Goal: Information Seeking & Learning: Learn about a topic

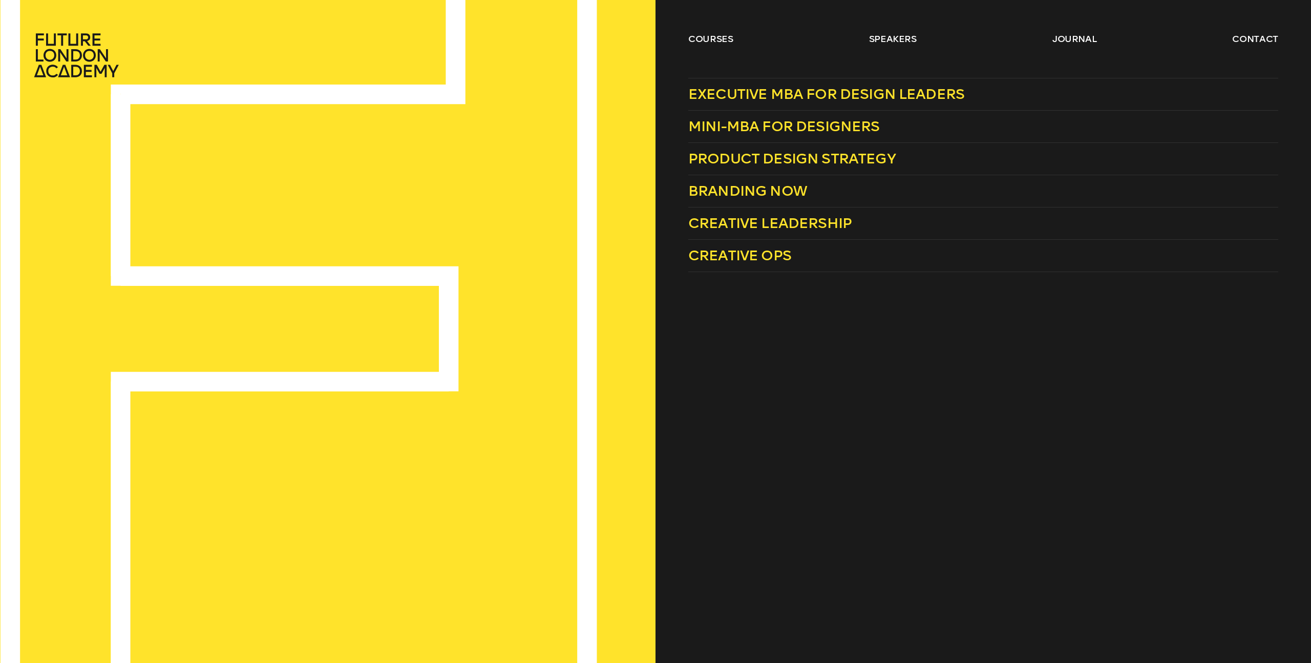
click at [707, 31] on header "courses speakers journal contact" at bounding box center [655, 39] width 1311 height 78
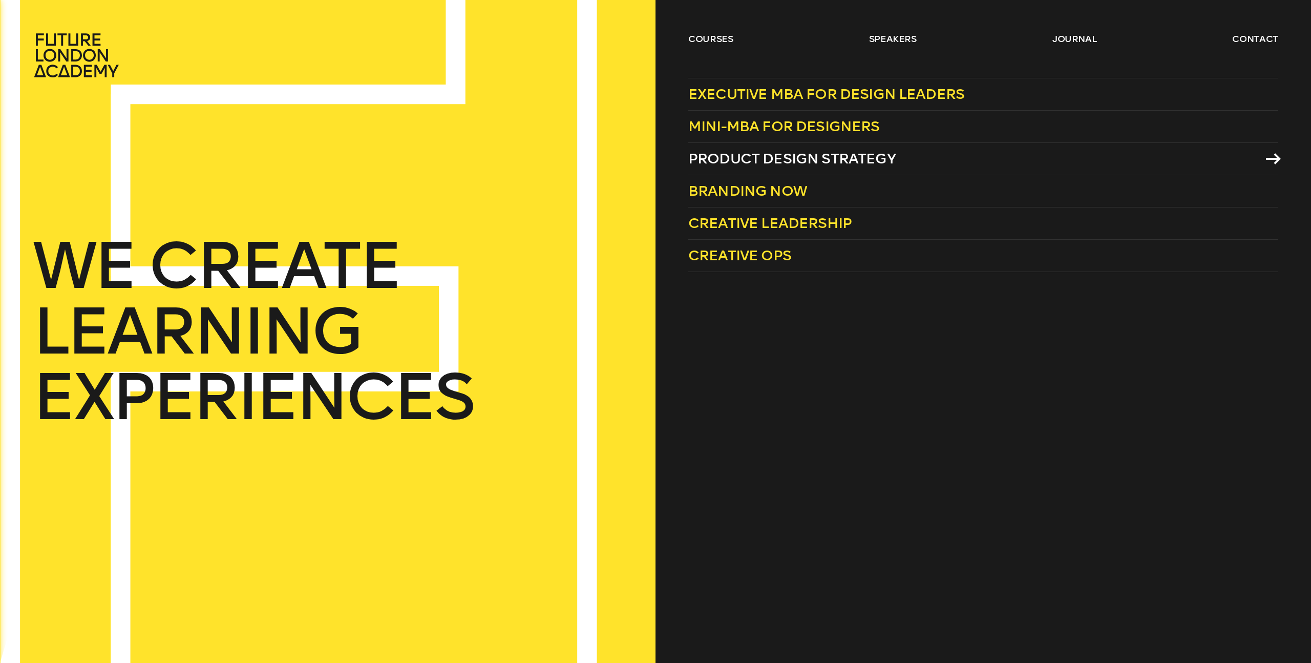
click at [730, 148] on link "Product Design Strategy" at bounding box center [983, 159] width 590 height 32
click at [753, 130] on span "Mini-MBA for Designers" at bounding box center [784, 126] width 192 height 17
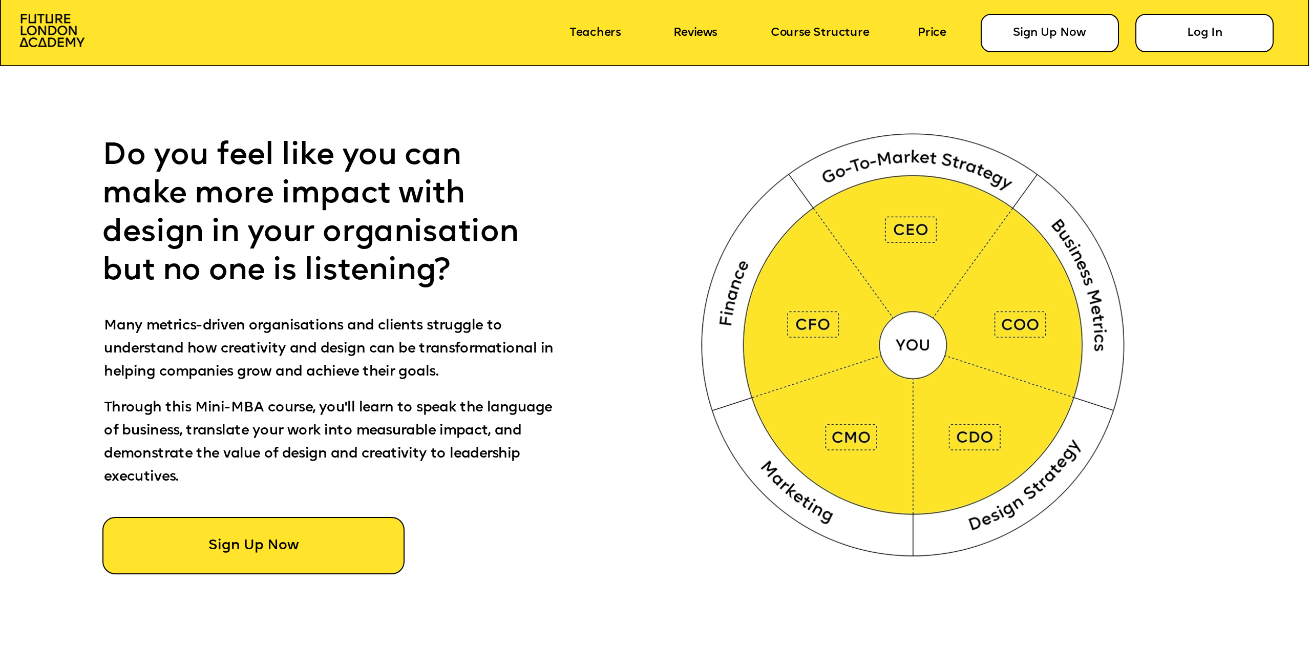
scroll to position [867, 0]
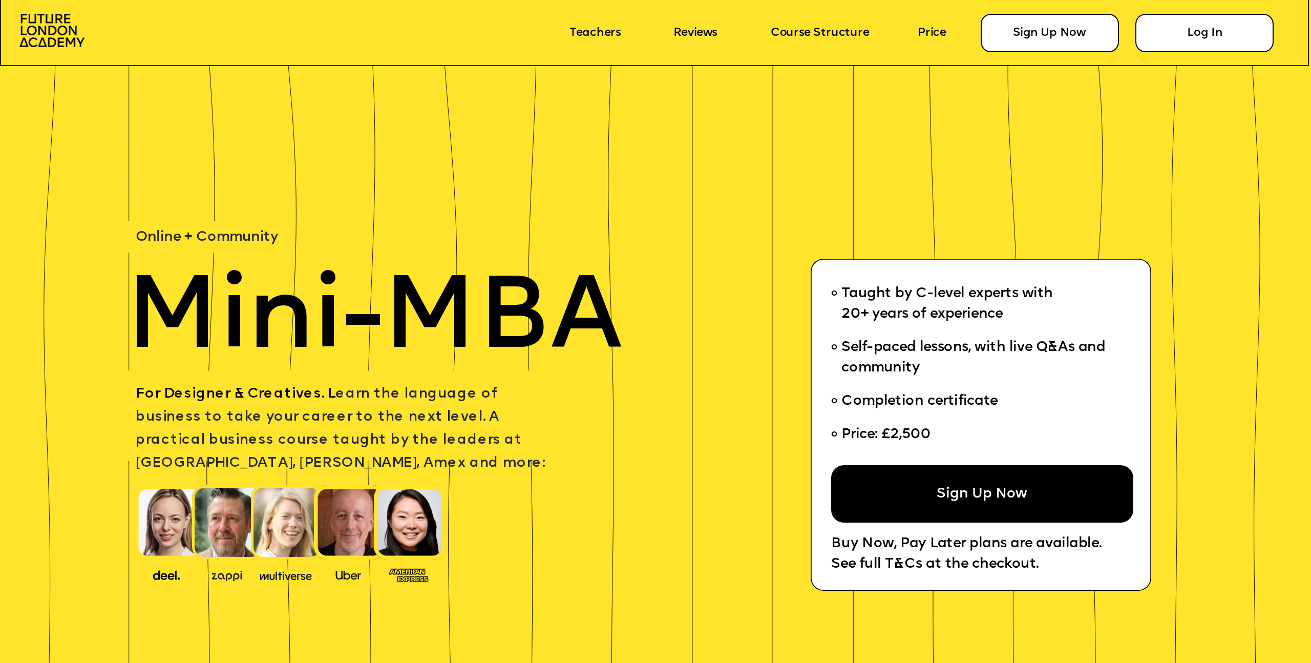
scroll to position [867, 0]
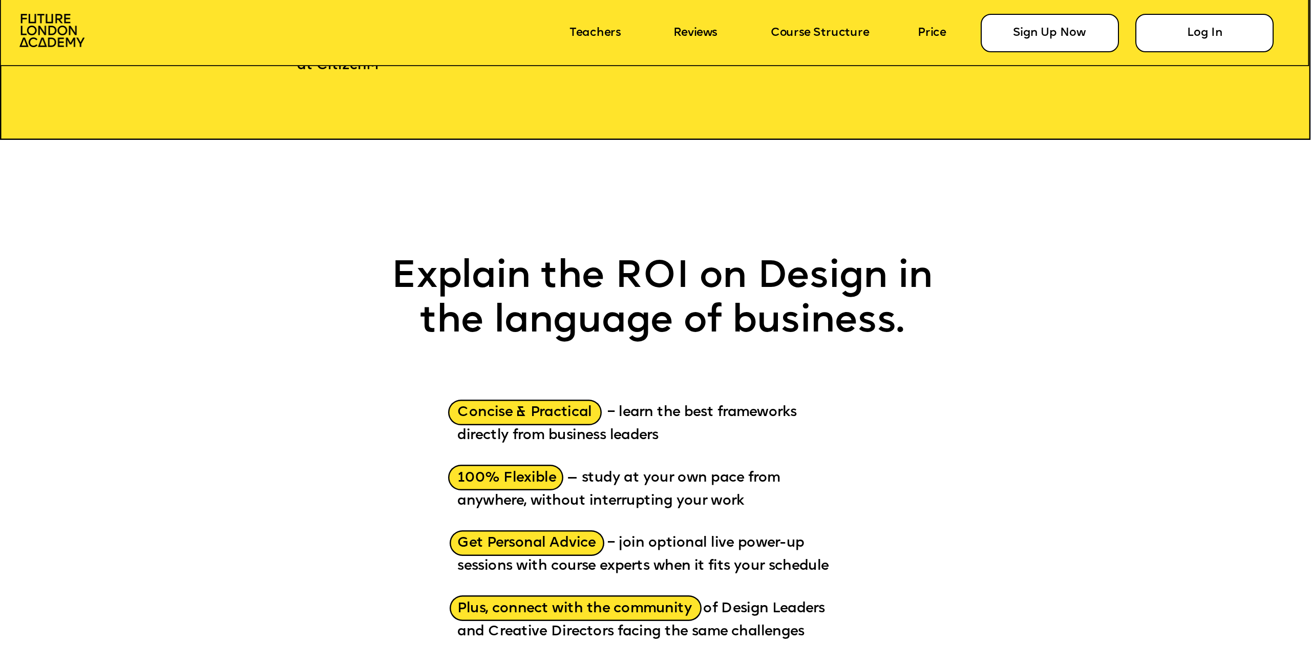
scroll to position [1813, 0]
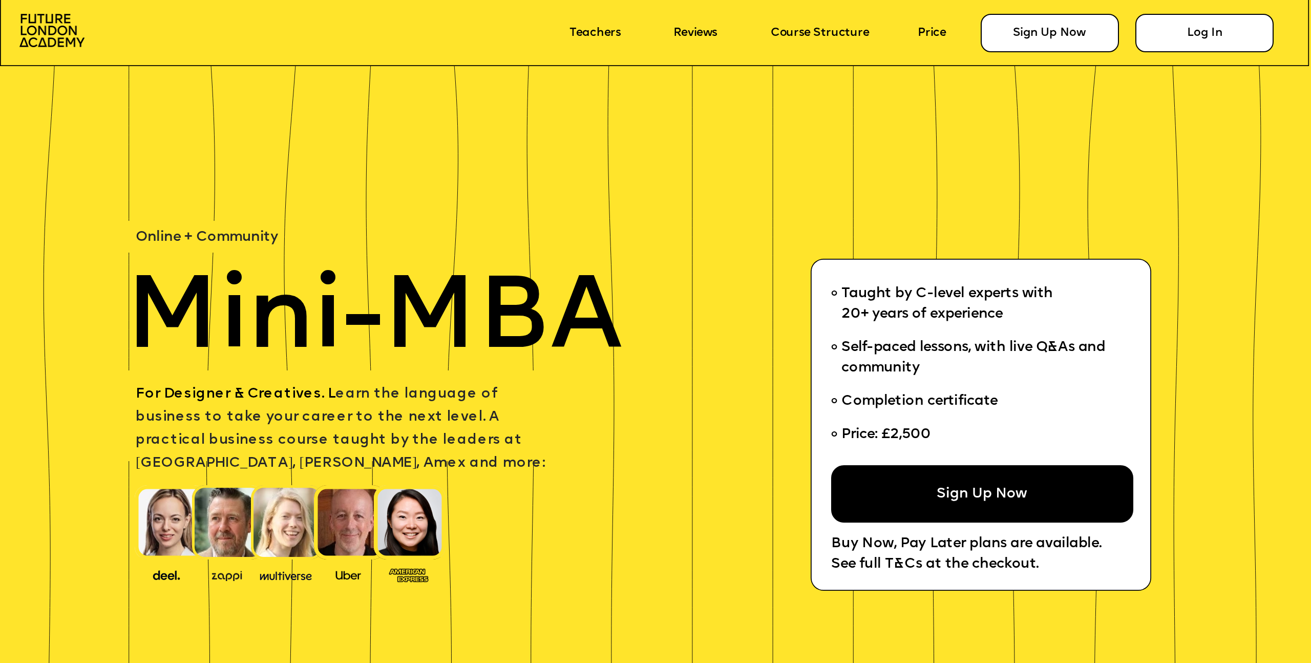
scroll to position [3026, 0]
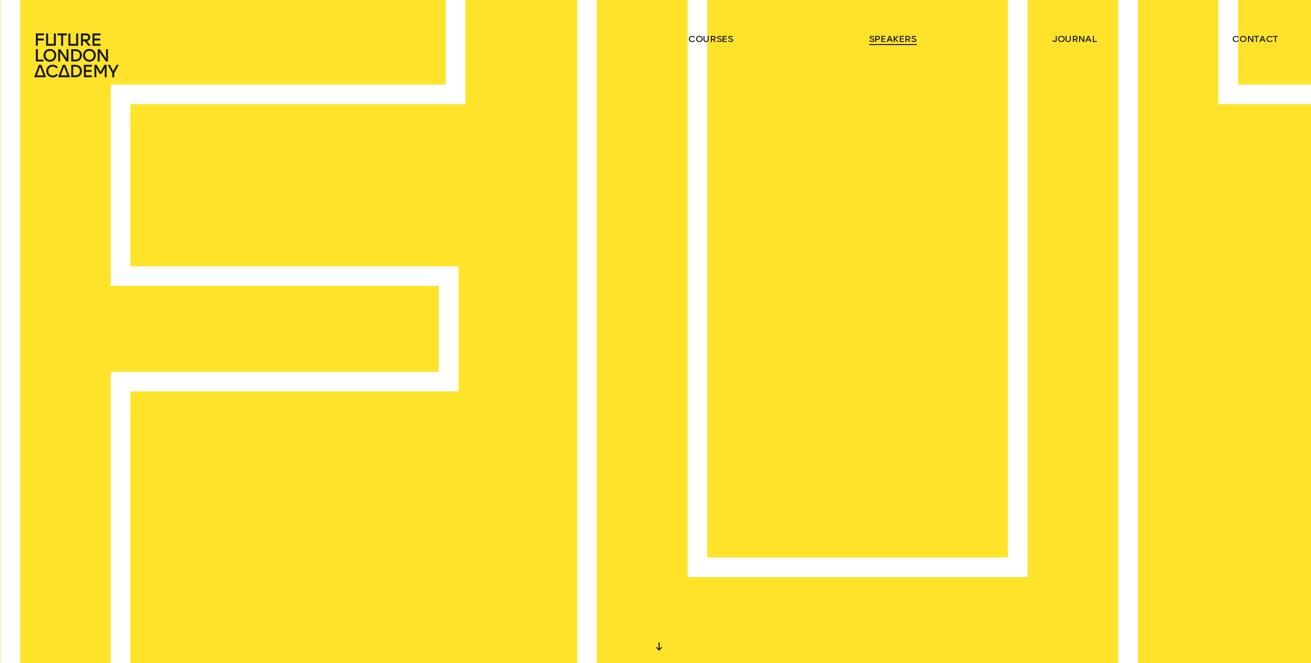
click at [904, 34] on link "speakers" at bounding box center [893, 39] width 48 height 12
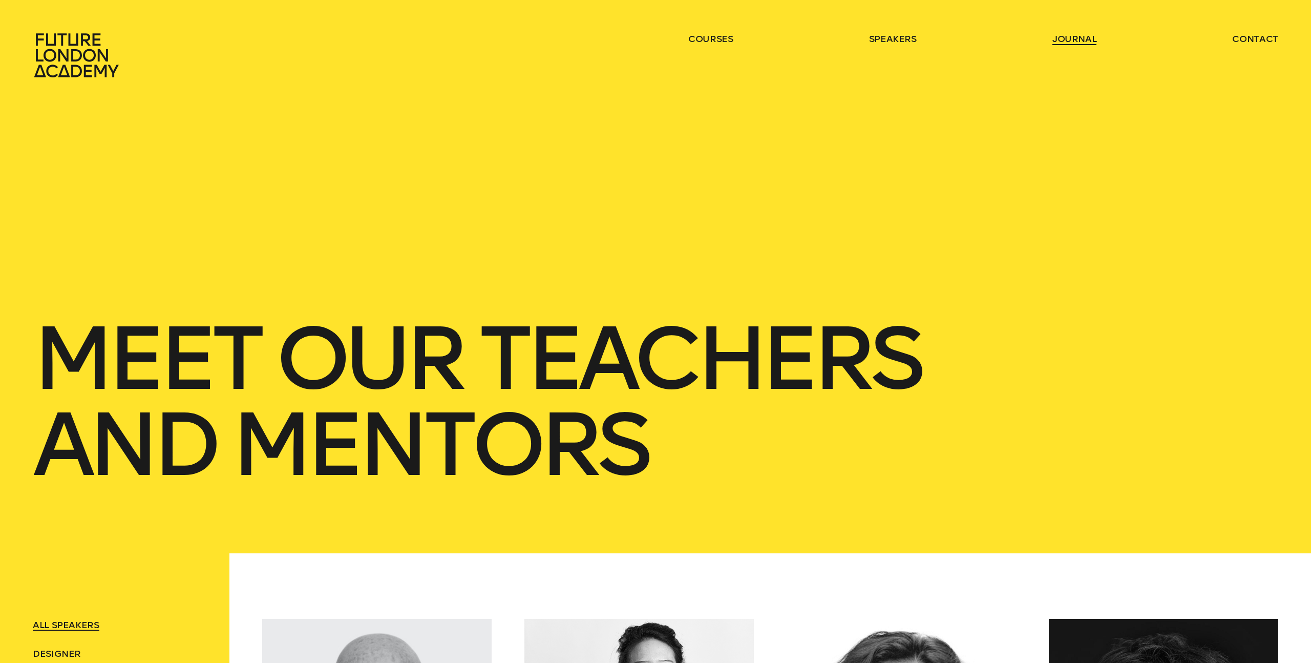
click at [1071, 40] on link "journal" at bounding box center [1075, 39] width 45 height 12
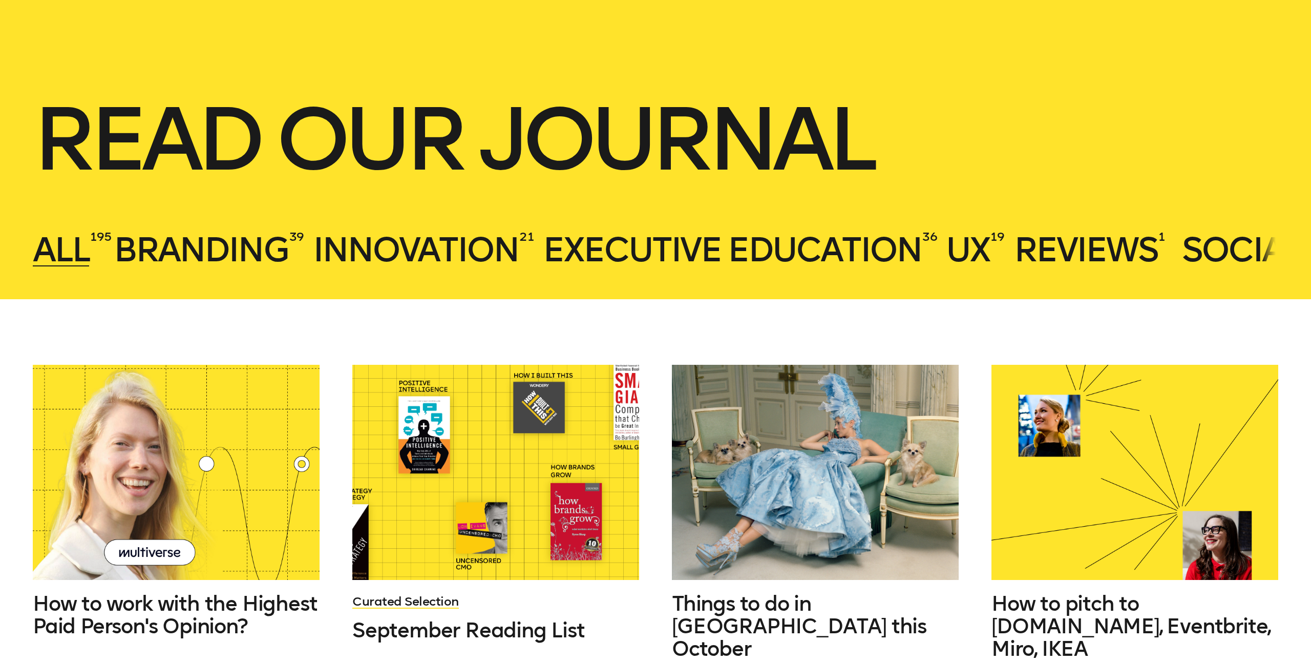
scroll to position [220, 0]
click at [973, 244] on span "UX" at bounding box center [968, 249] width 44 height 40
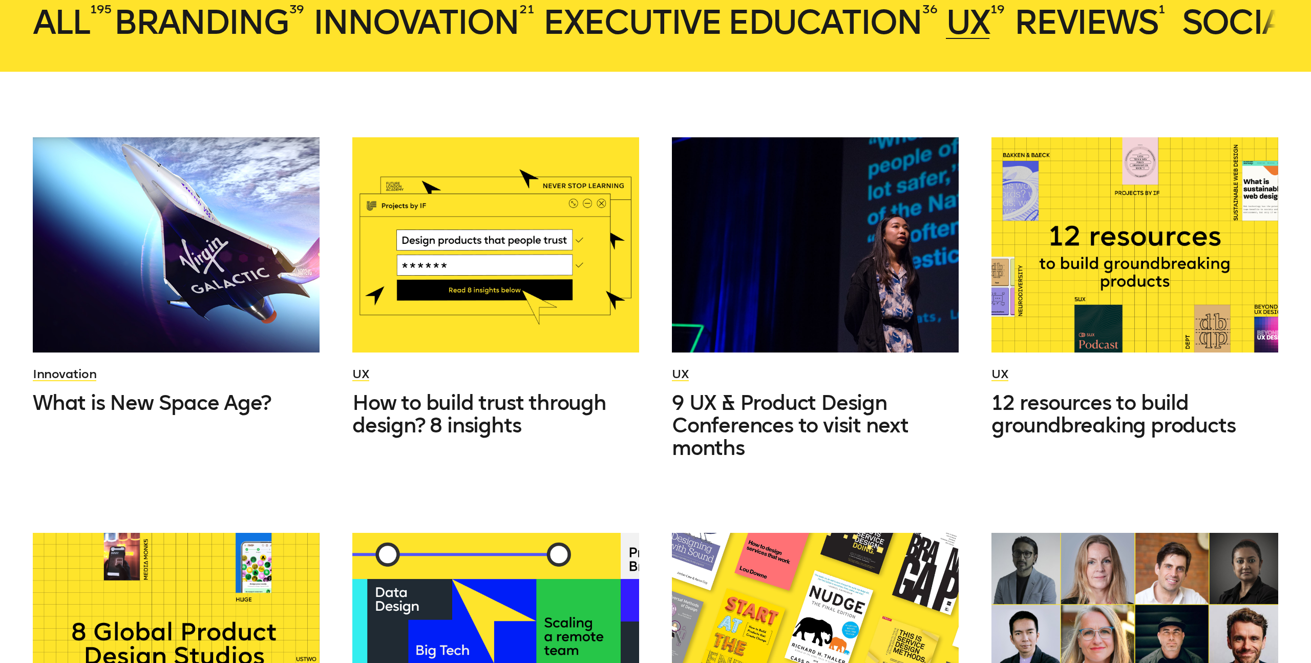
scroll to position [456, 0]
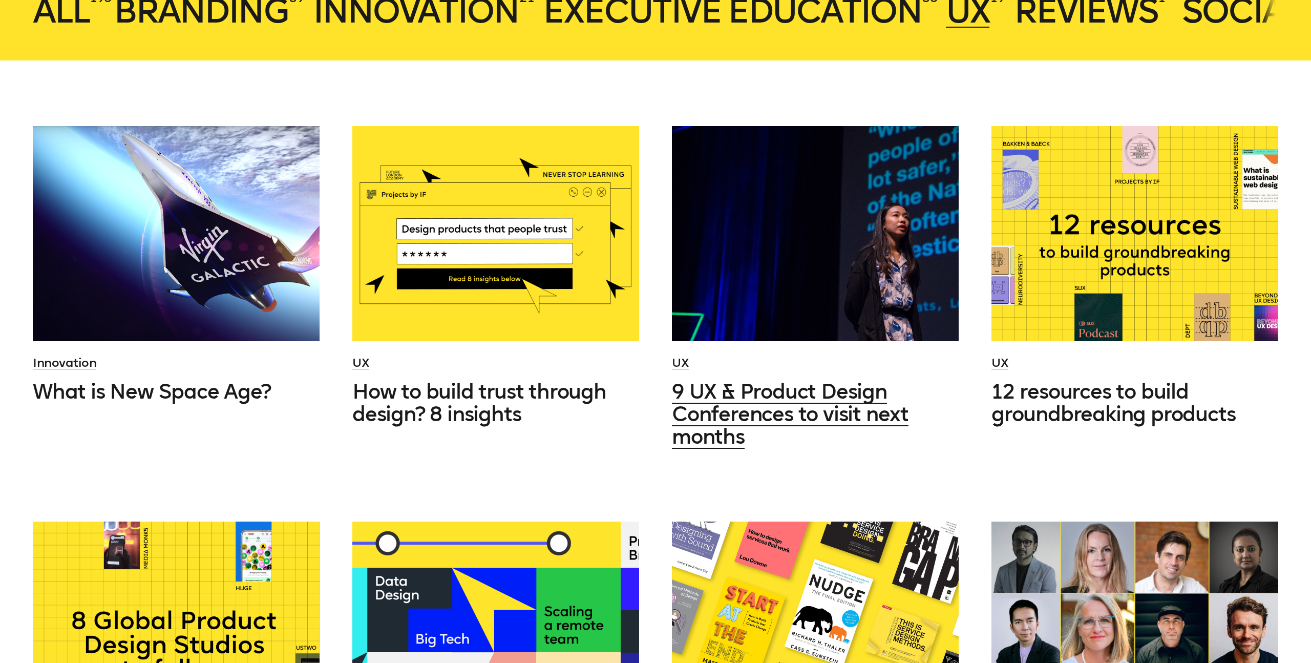
click at [741, 248] on div at bounding box center [815, 233] width 287 height 215
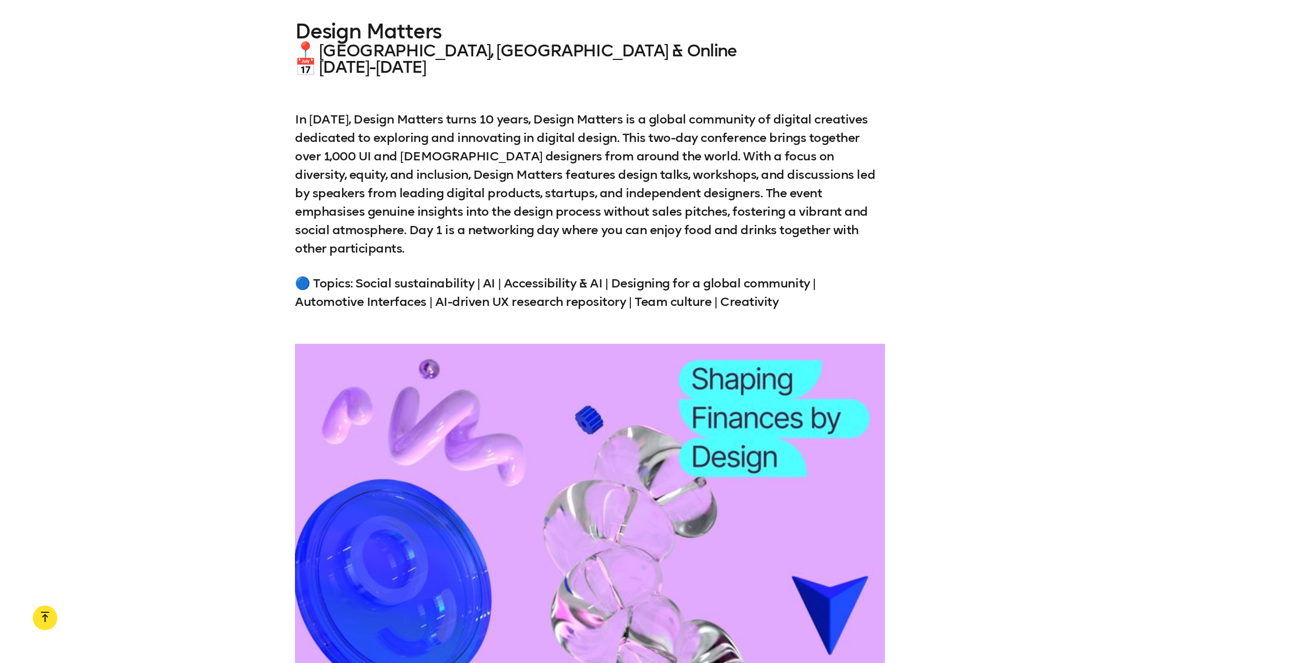
scroll to position [4860, 0]
